Goal: Information Seeking & Learning: Find specific page/section

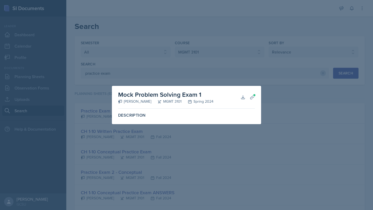
select select "all"
select select "4cf14be2-75f8-415f-9b93-b989c1f52ad7"
select select "1"
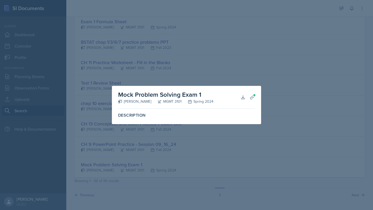
click at [274, 89] on div at bounding box center [186, 105] width 373 height 210
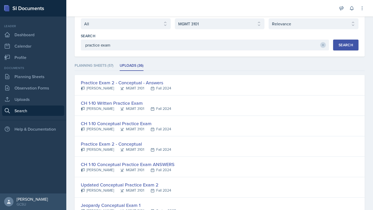
scroll to position [0, 0]
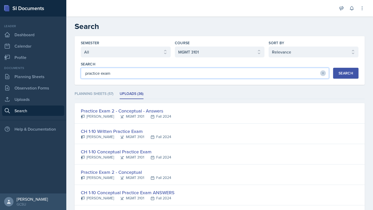
click at [154, 72] on input "practice exam" at bounding box center [205, 73] width 248 height 11
type input "data"
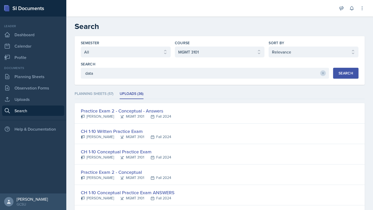
click at [342, 77] on button "Search" at bounding box center [345, 73] width 25 height 11
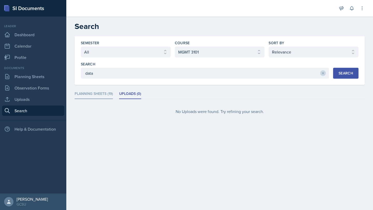
click at [97, 93] on li "Planning Sheets (19)" at bounding box center [94, 94] width 38 height 10
